Goal: Transaction & Acquisition: Purchase product/service

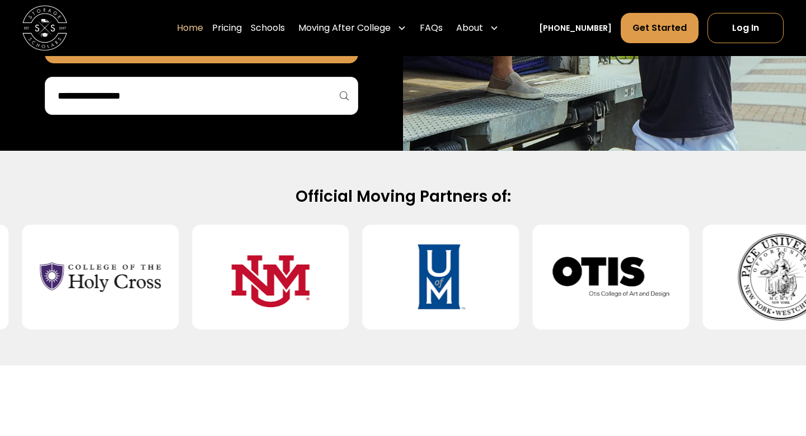
scroll to position [374, 0]
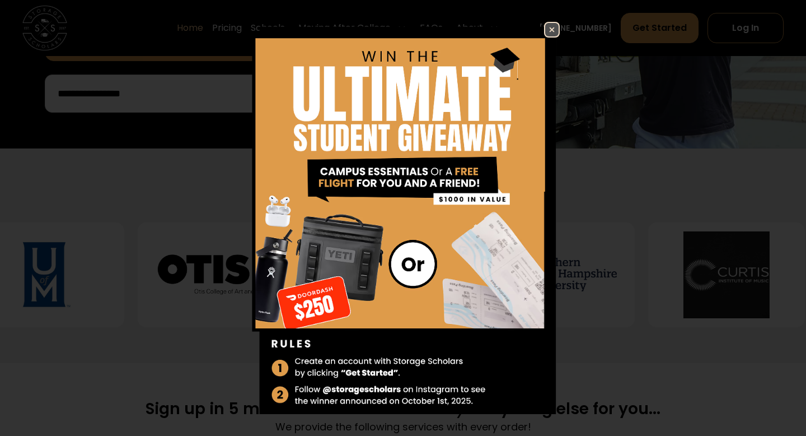
click at [552, 26] on img at bounding box center [551, 29] width 13 height 13
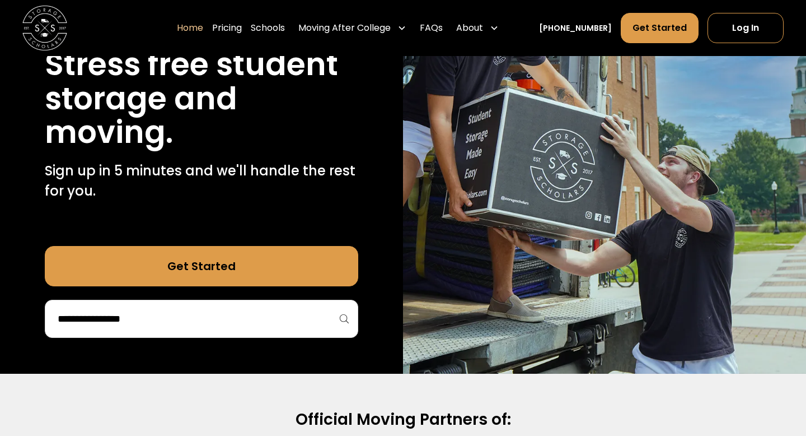
scroll to position [140, 0]
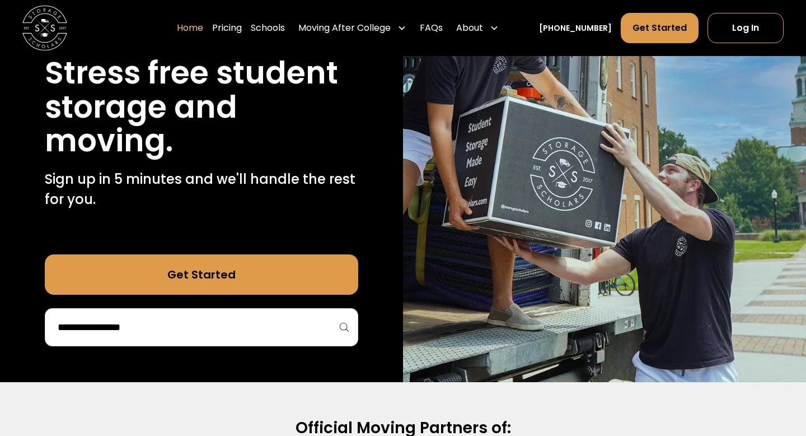
click at [232, 328] on input "search" at bounding box center [202, 327] width 290 height 19
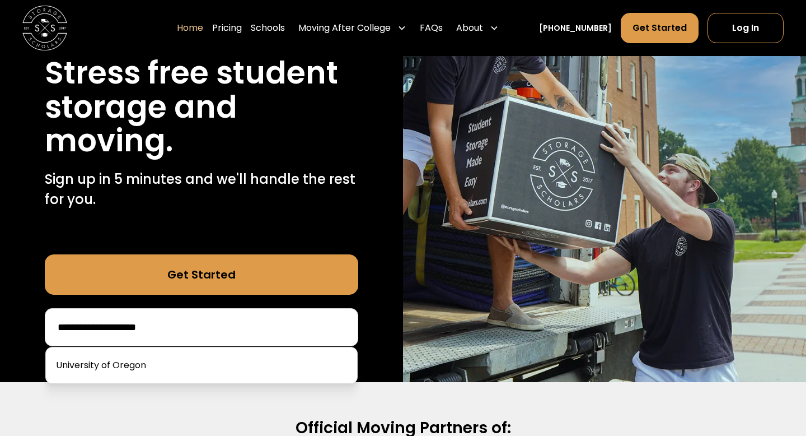
type input "**********"
click at [202, 267] on link "Get Started" at bounding box center [202, 274] width 314 height 40
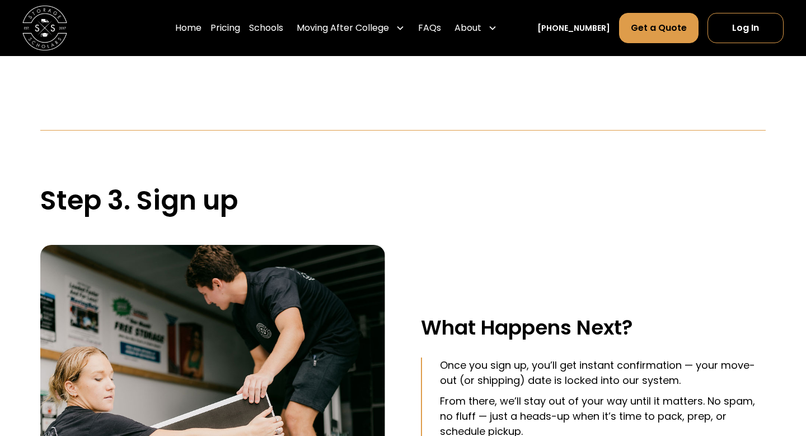
scroll to position [1949, 0]
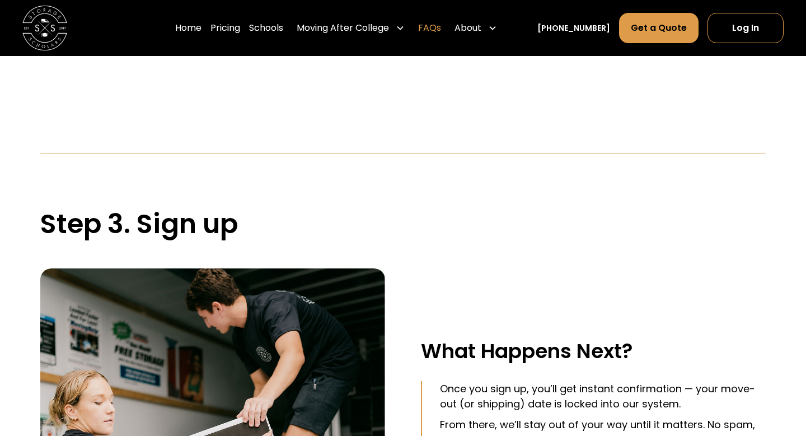
click at [441, 35] on link "FAQs" at bounding box center [429, 27] width 23 height 31
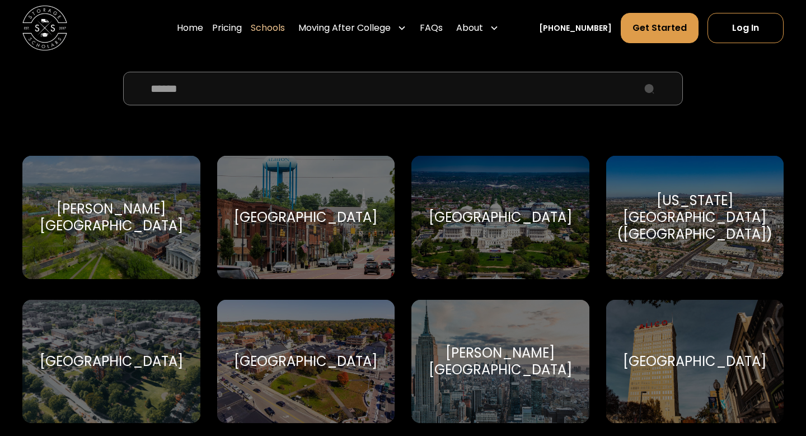
scroll to position [398, 0]
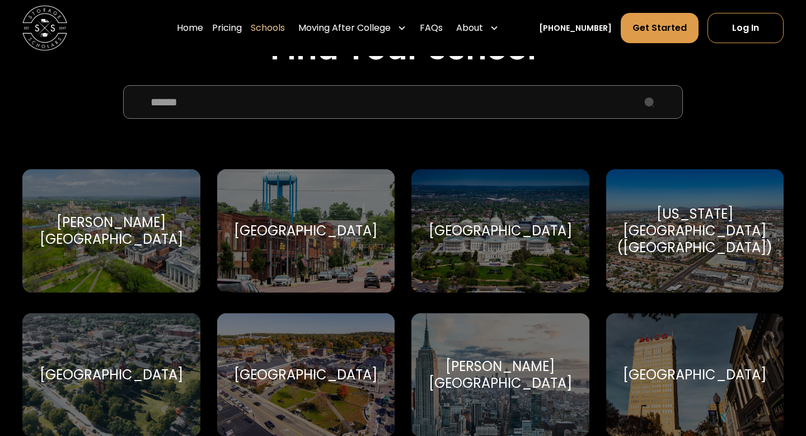
click at [346, 100] on input "School Select Form" at bounding box center [403, 102] width 560 height 34
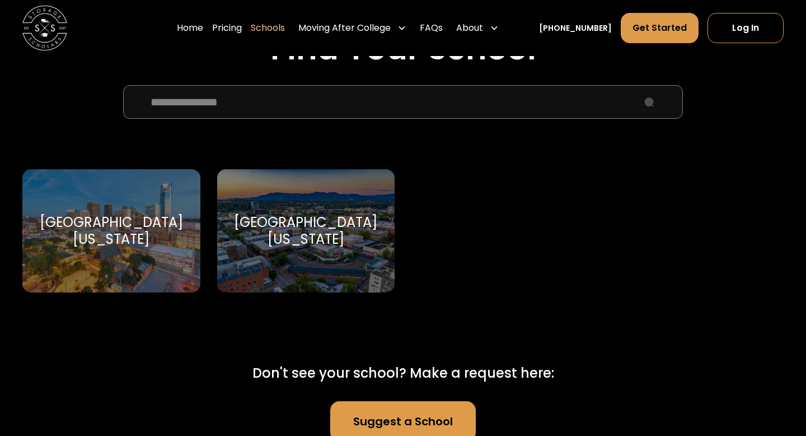
type input "**********"
click at [306, 212] on div "[GEOGRAPHIC_DATA][US_STATE][US_STATE]" at bounding box center [306, 230] width 178 height 123
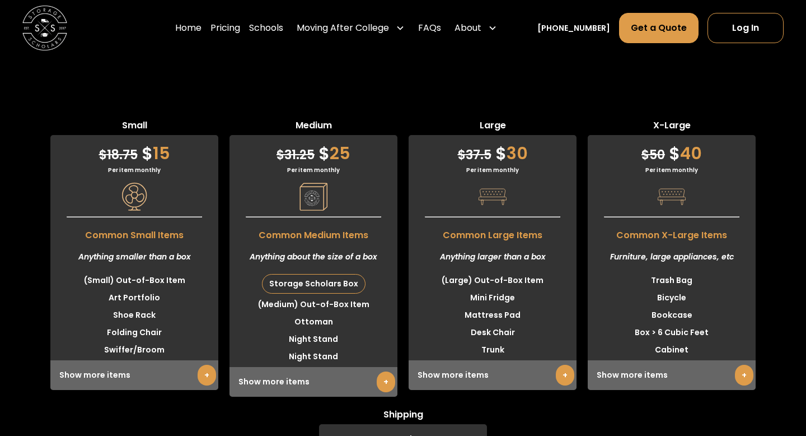
scroll to position [2841, 0]
